Goal: Information Seeking & Learning: Learn about a topic

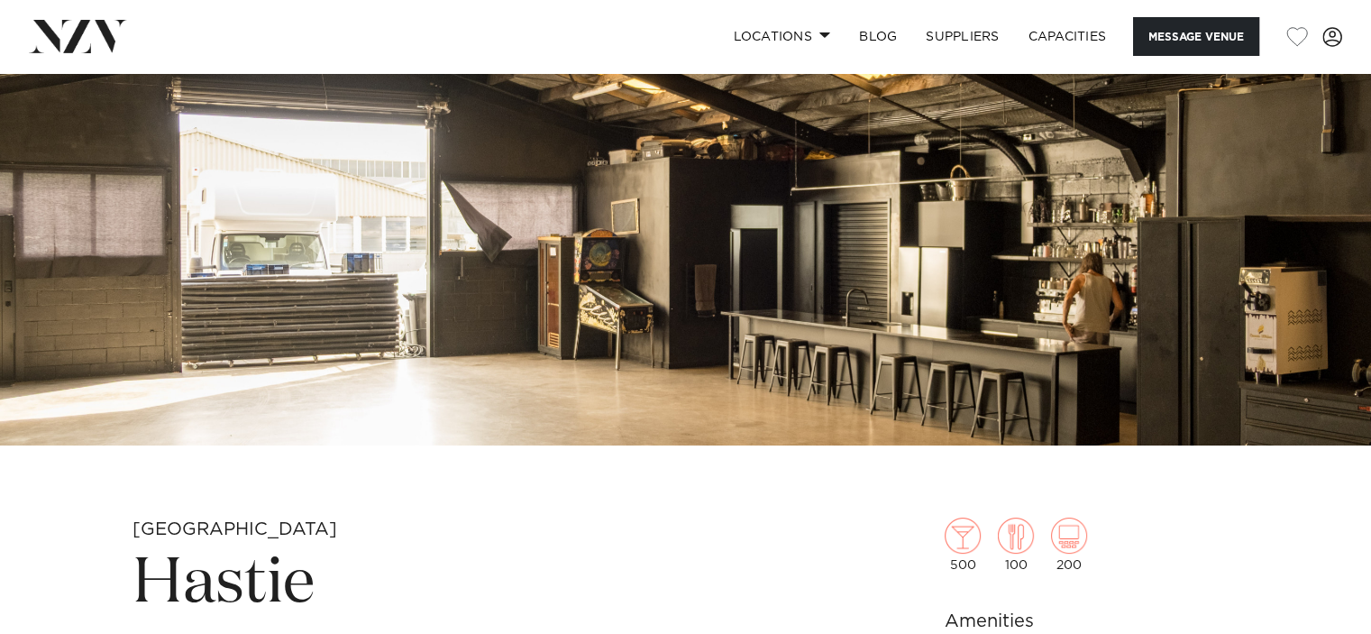
click at [738, 323] on img at bounding box center [685, 124] width 1371 height 643
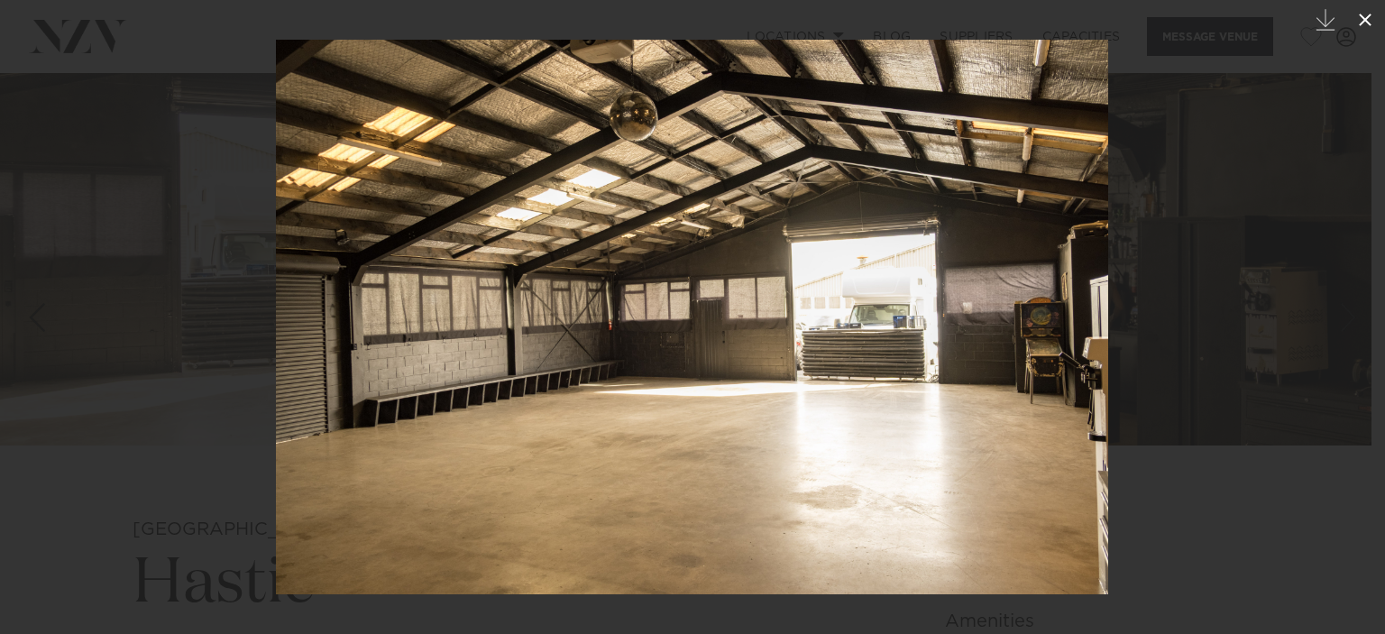
click at [1357, 13] on icon at bounding box center [1365, 20] width 22 height 22
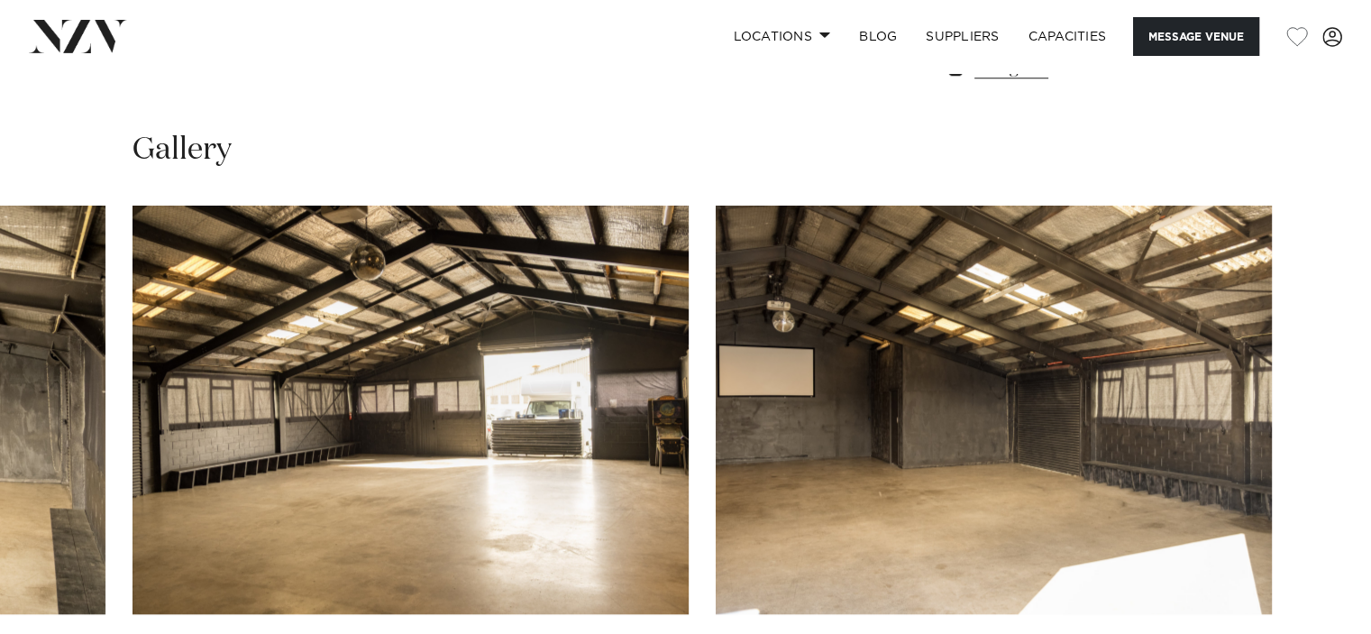
scroll to position [1713, 0]
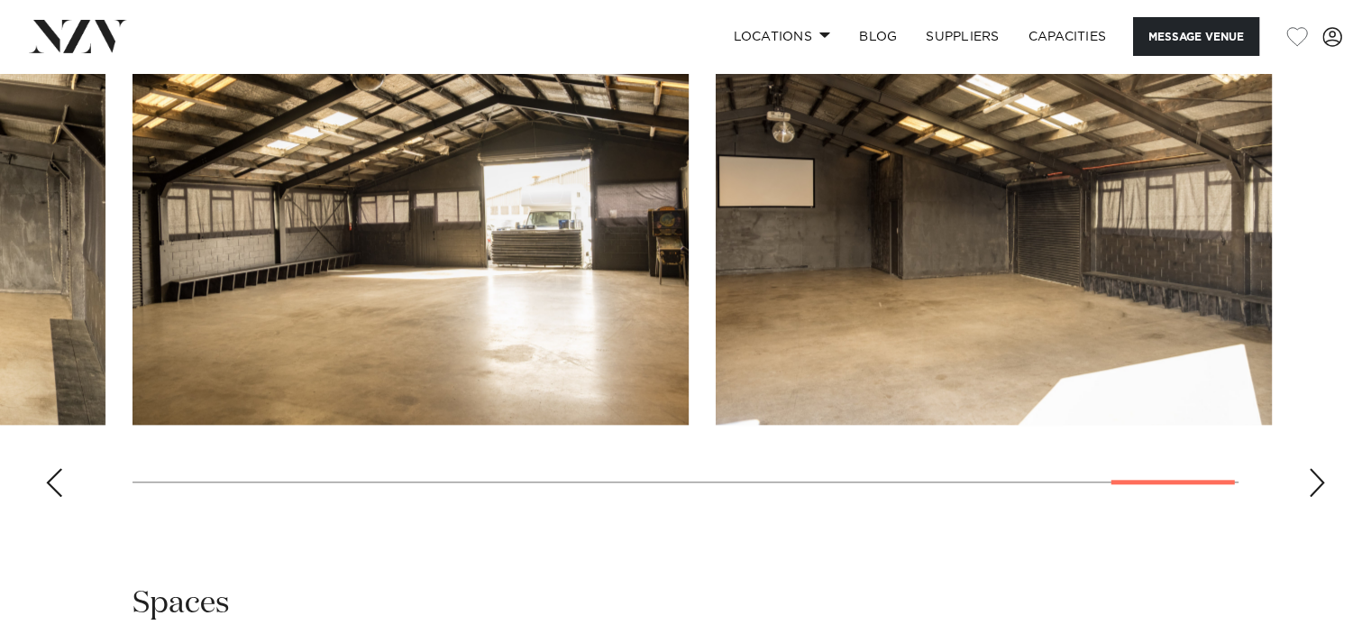
click at [1123, 285] on img "17 / 17" at bounding box center [994, 220] width 556 height 408
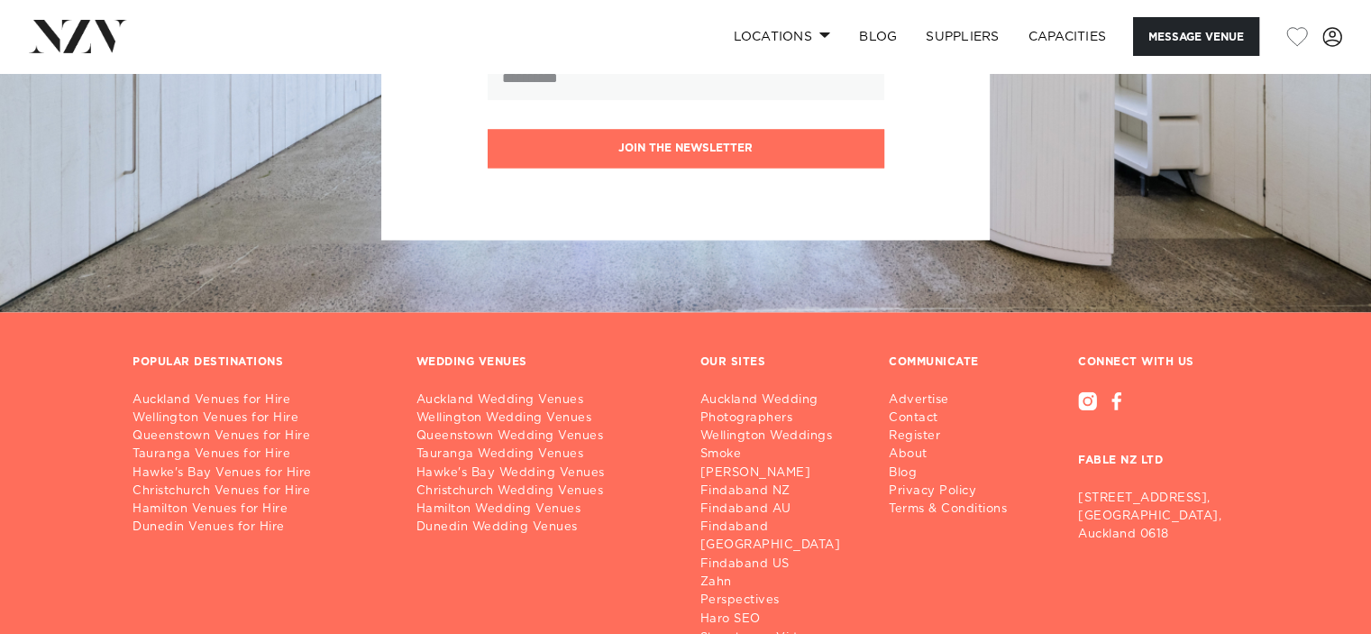
scroll to position [2943, 0]
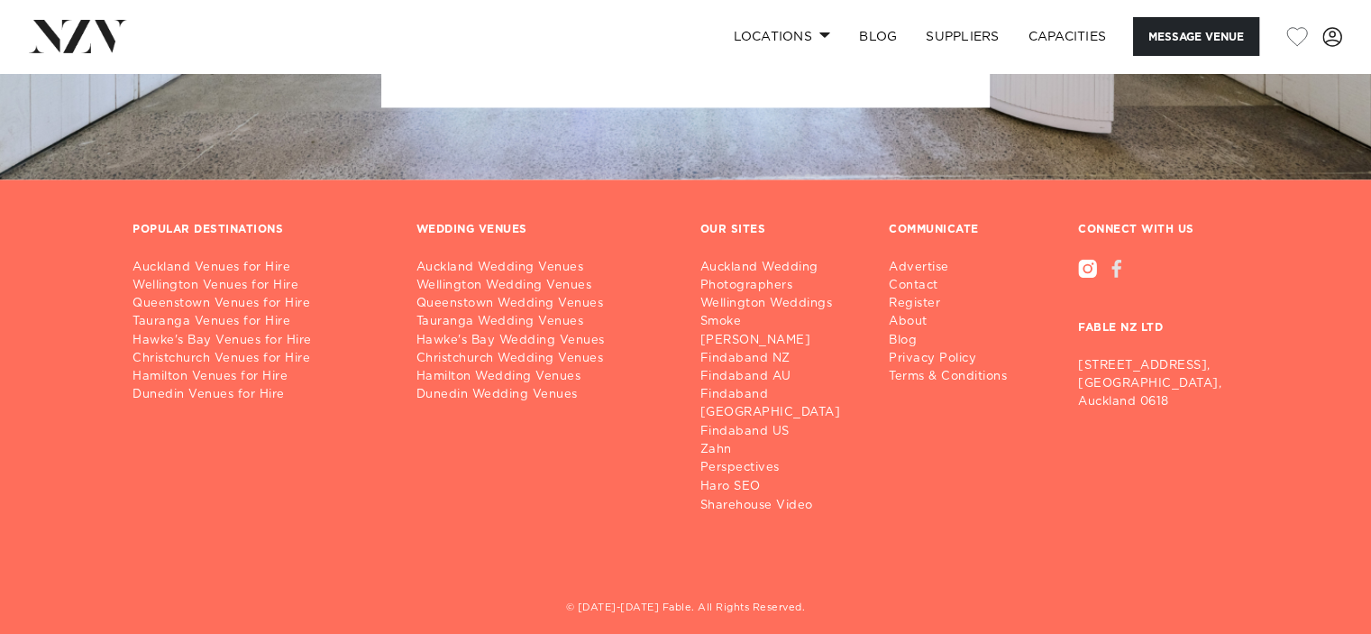
click at [1120, 267] on div at bounding box center [1117, 268] width 10 height 19
